Goal: Check status: Check status

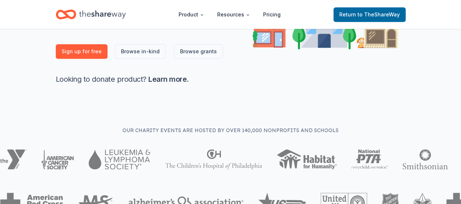
scroll to position [182, 0]
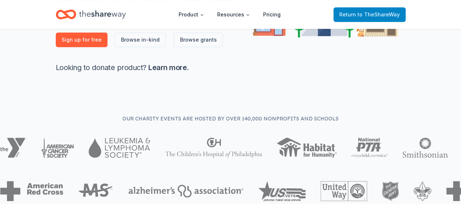
click at [365, 13] on span "to TheShareWay" at bounding box center [379, 14] width 42 height 6
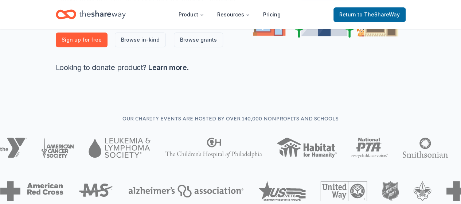
scroll to position [0, 0]
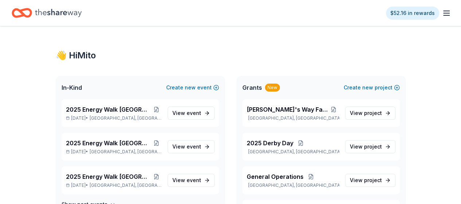
click at [442, 12] on icon "button" at bounding box center [446, 13] width 9 height 9
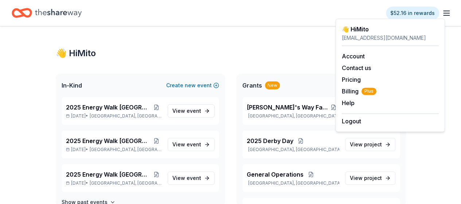
scroll to position [36, 0]
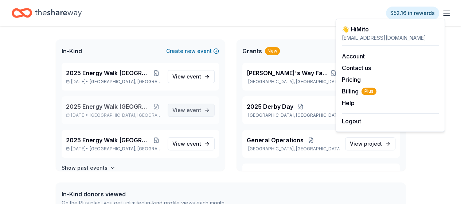
click at [199, 108] on link "View event" at bounding box center [191, 110] width 47 height 13
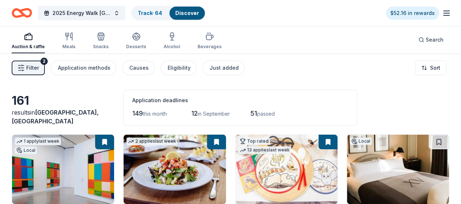
click at [442, 9] on icon "button" at bounding box center [446, 13] width 9 height 9
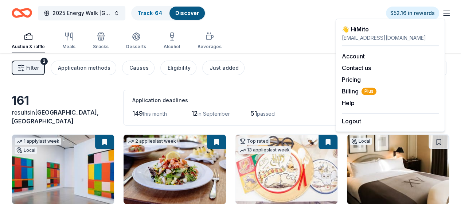
click at [24, 16] on icon "Home" at bounding box center [18, 12] width 11 height 7
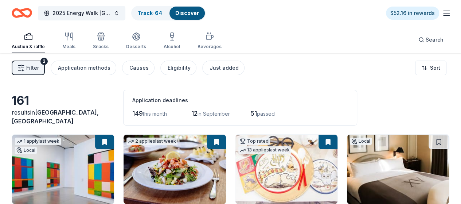
click at [29, 11] on icon "Home" at bounding box center [22, 12] width 20 height 17
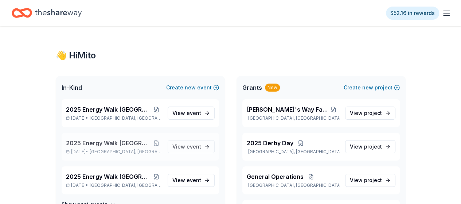
click at [94, 143] on span "2025 Energy Walk [GEOGRAPHIC_DATA]" at bounding box center [108, 143] width 85 height 9
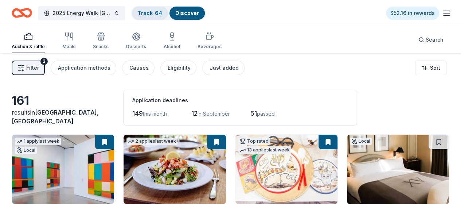
click at [162, 13] on link "Track · 64" at bounding box center [150, 13] width 24 height 6
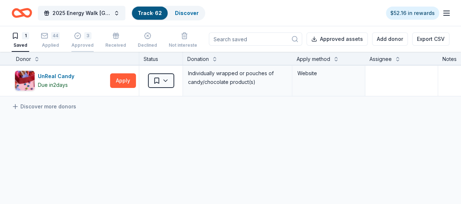
click at [91, 45] on div "Approved" at bounding box center [82, 45] width 22 height 6
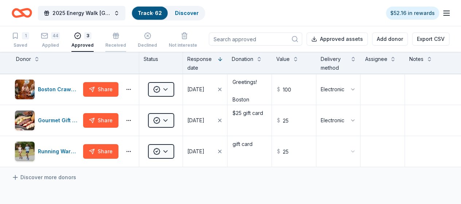
click at [125, 40] on div "Received" at bounding box center [115, 40] width 21 height 16
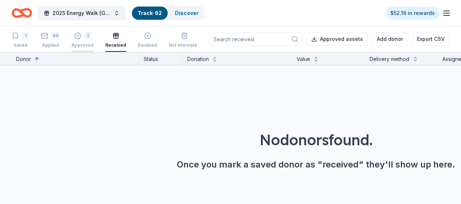
click at [88, 44] on div "Approved" at bounding box center [82, 45] width 22 height 6
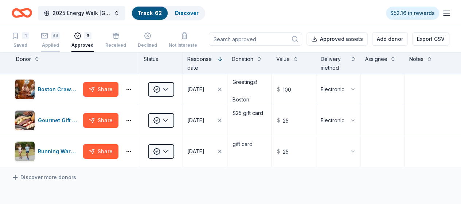
click at [48, 38] on rect "button" at bounding box center [45, 35] width 6 height 5
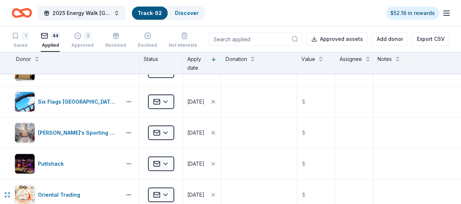
scroll to position [1057, 0]
